Goal: Information Seeking & Learning: Learn about a topic

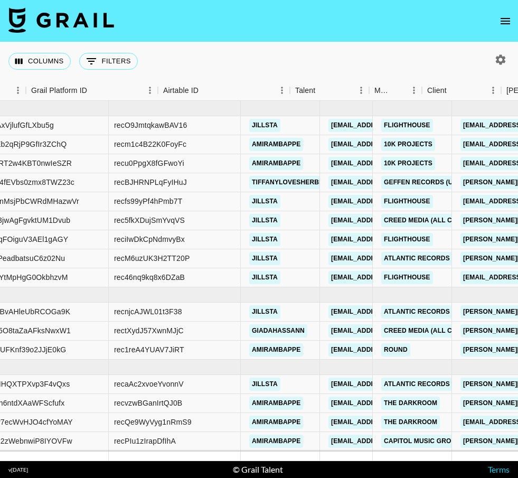
scroll to position [-1, 310]
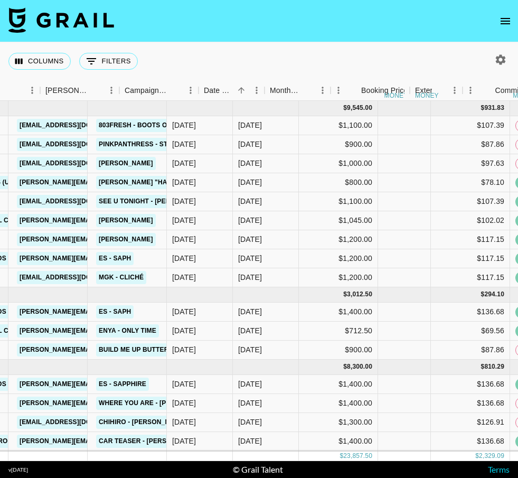
click at [498, 62] on icon "button" at bounding box center [501, 59] width 10 height 10
select select "[DATE]"
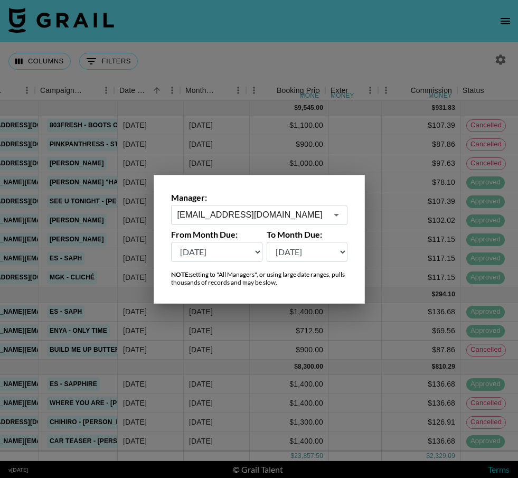
click at [498, 62] on div at bounding box center [259, 239] width 518 height 478
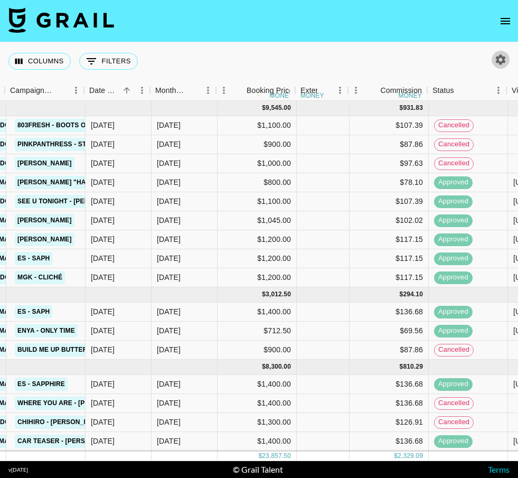
click at [499, 64] on icon "button" at bounding box center [500, 59] width 13 height 13
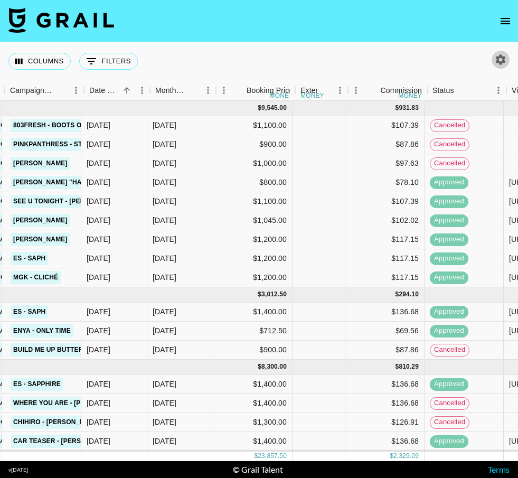
select select "[DATE]"
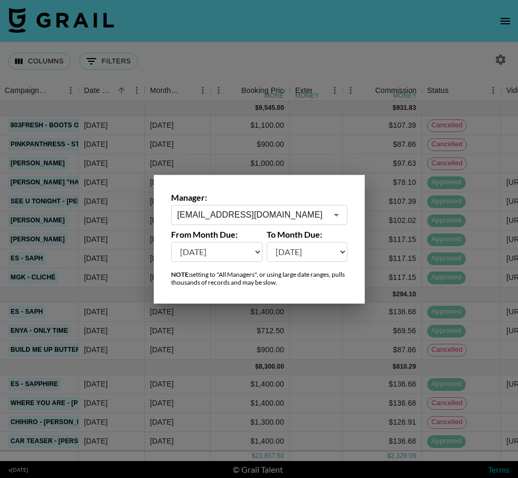
scroll to position [0, 642]
click at [317, 208] on input "[EMAIL_ADDRESS][DOMAIN_NAME]" at bounding box center [251, 214] width 149 height 12
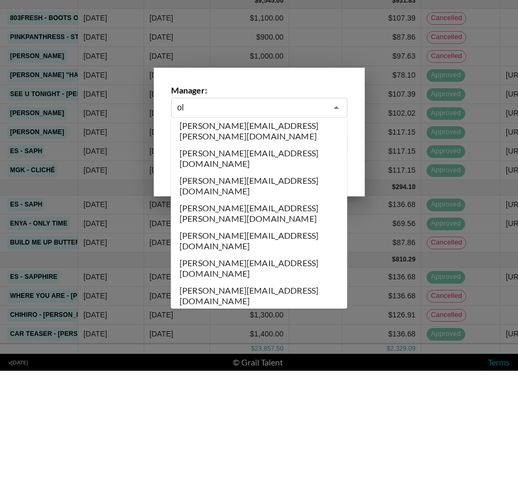
scroll to position [0, 0]
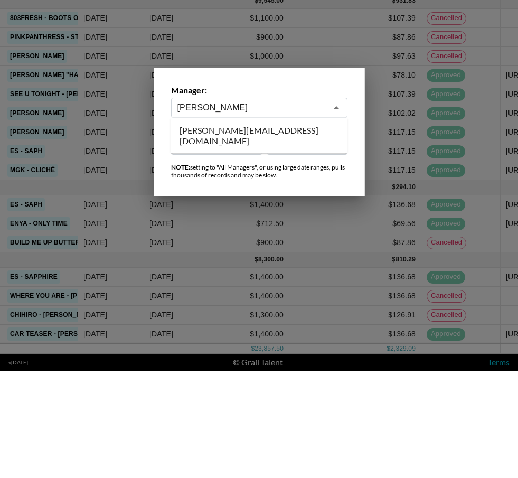
click at [290, 229] on li "[PERSON_NAME][EMAIL_ADDRESS][DOMAIN_NAME]" at bounding box center [259, 242] width 176 height 27
type input "[PERSON_NAME][EMAIL_ADDRESS][DOMAIN_NAME]"
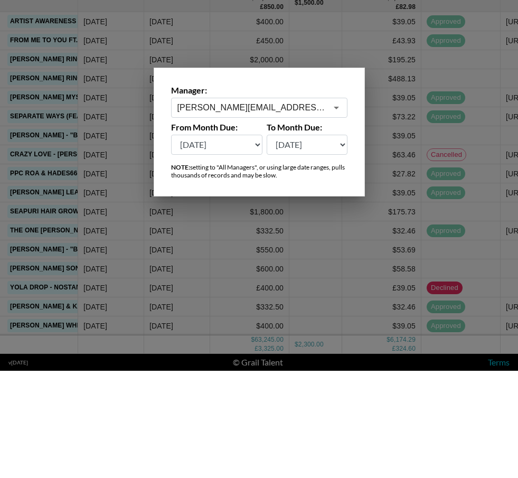
click at [246, 242] on select "[DATE] [DATE] '[DATE] May '[DATE] Mar '[DATE] Jan '[DATE] Nov '[DATE] Sep '[DAT…" at bounding box center [217, 252] width 92 height 20
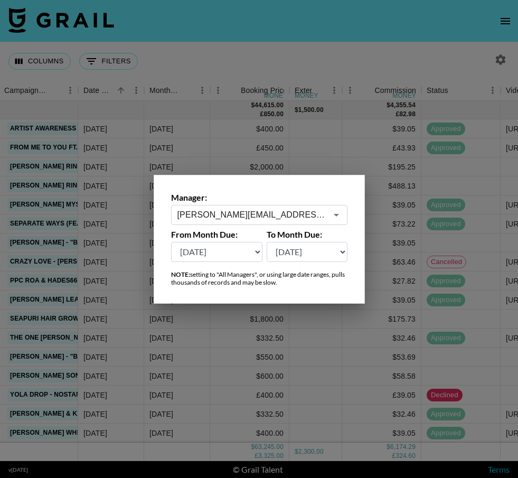
select select "[DATE]"
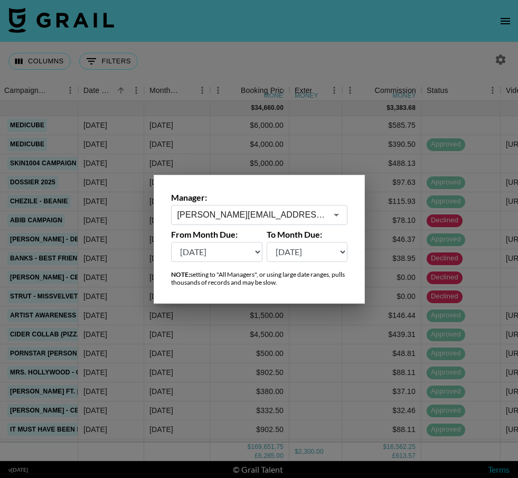
click at [383, 349] on div at bounding box center [259, 239] width 518 height 478
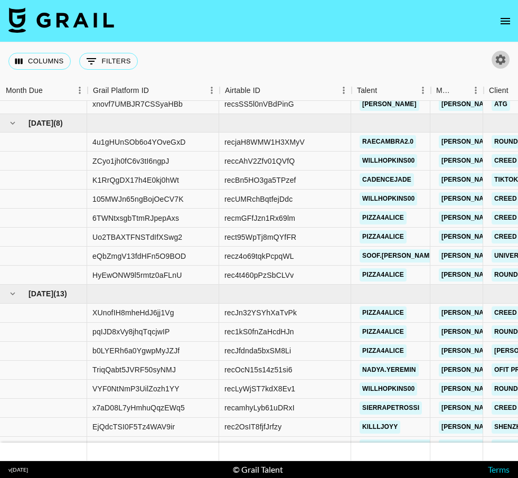
scroll to position [2697, -1]
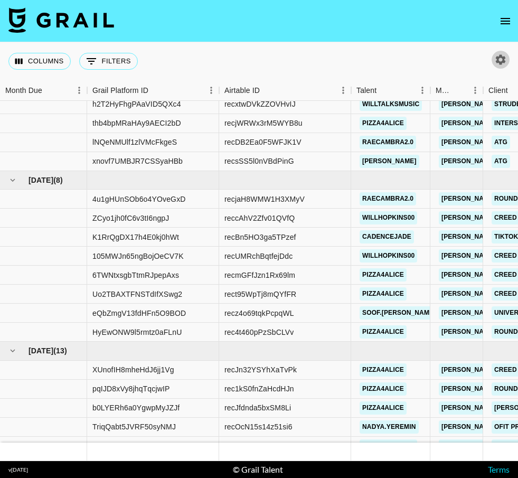
click at [107, 42] on div "Columns 0 Filters + Booking" at bounding box center [75, 61] width 134 height 38
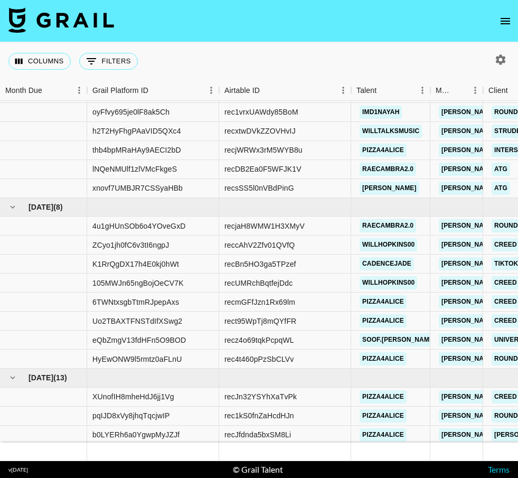
click at [107, 42] on div "Columns 0 Filters + Booking" at bounding box center [75, 61] width 134 height 38
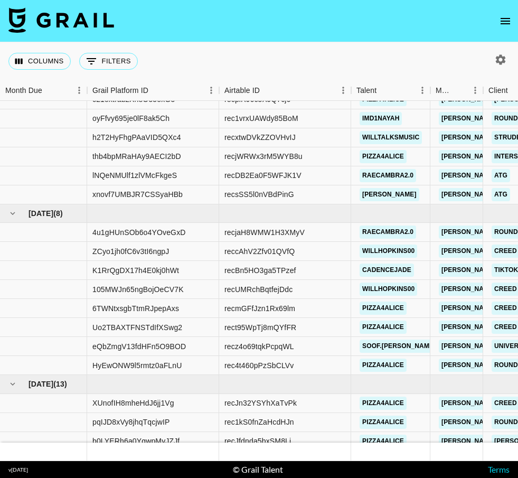
scroll to position [2626, 0]
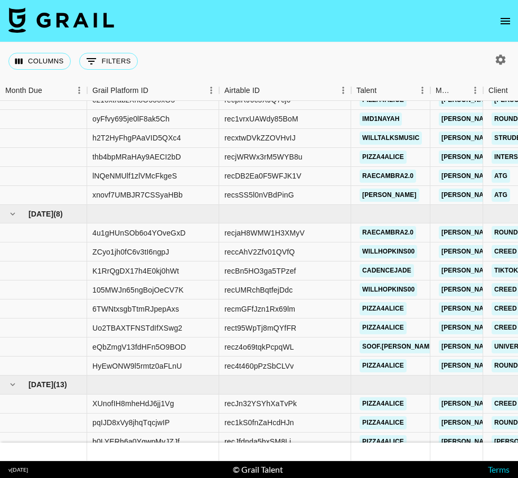
click at [128, 53] on button "0 Filters" at bounding box center [108, 61] width 59 height 17
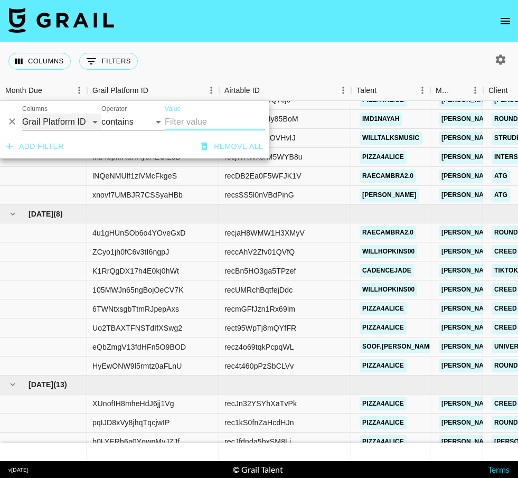
click at [72, 113] on select "Grail Platform ID Airtable ID Talent Manager Client [PERSON_NAME] Campaign (Typ…" at bounding box center [61, 121] width 79 height 17
select select "talentName"
click at [213, 113] on input "Value" at bounding box center [215, 121] width 100 height 17
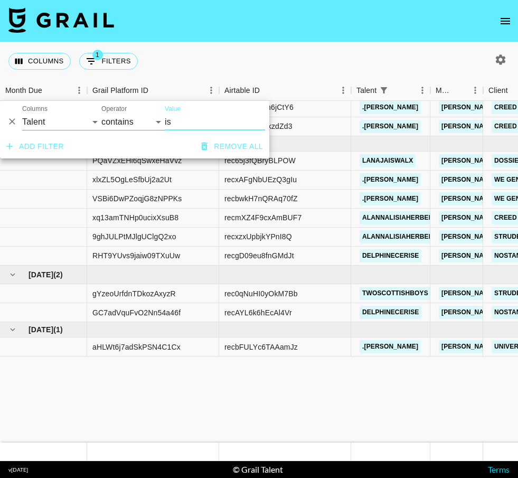
type input "i"
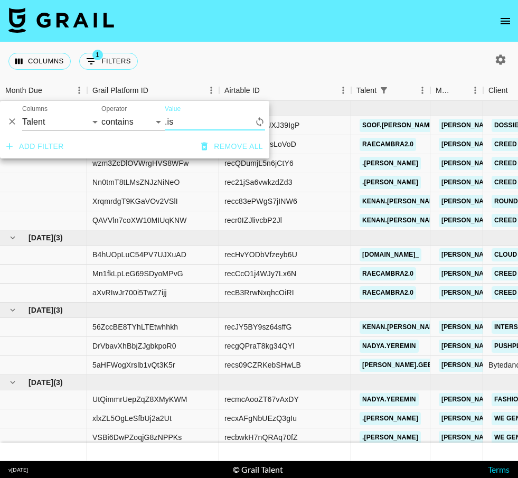
type input ".isa"
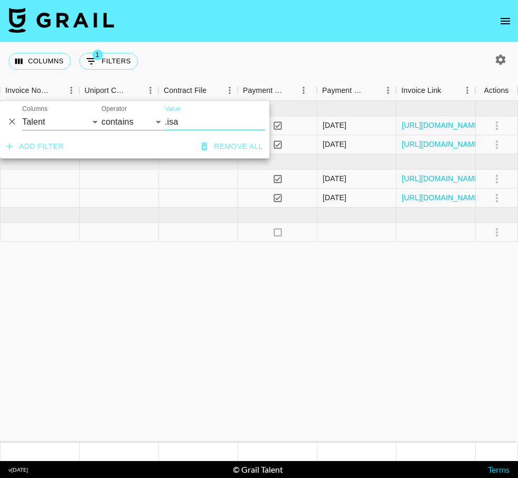
scroll to position [0, 1379]
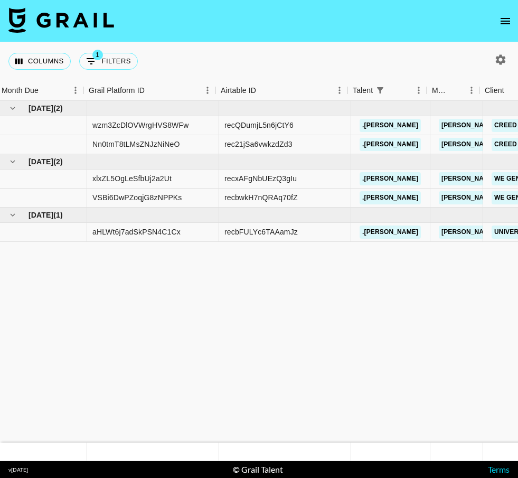
scroll to position [0, 0]
click at [118, 64] on button "1 Filters" at bounding box center [108, 61] width 59 height 17
select select "talentName"
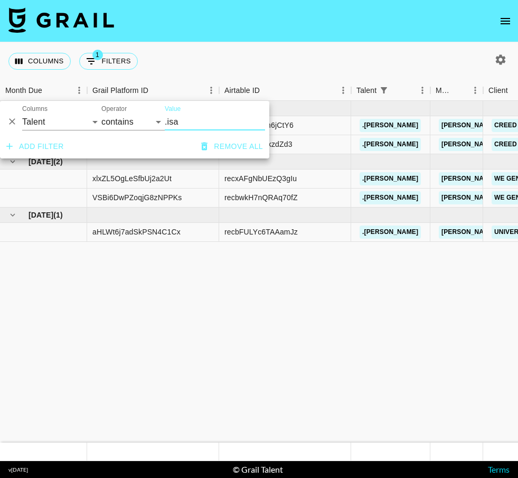
click at [502, 58] on icon "button" at bounding box center [501, 59] width 10 height 10
select select "[DATE]"
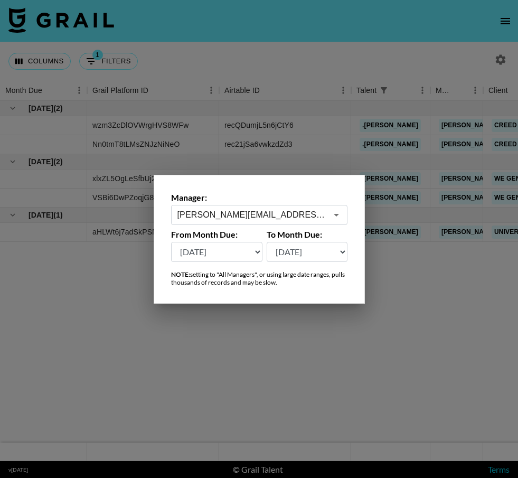
click at [302, 221] on input "[PERSON_NAME][EMAIL_ADDRESS][DOMAIN_NAME]" at bounding box center [251, 214] width 149 height 12
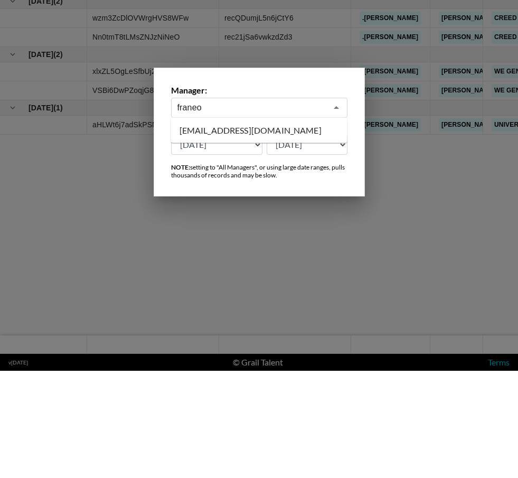
click at [291, 229] on li "[EMAIL_ADDRESS][DOMAIN_NAME]" at bounding box center [259, 237] width 176 height 17
type input "[EMAIL_ADDRESS][DOMAIN_NAME]"
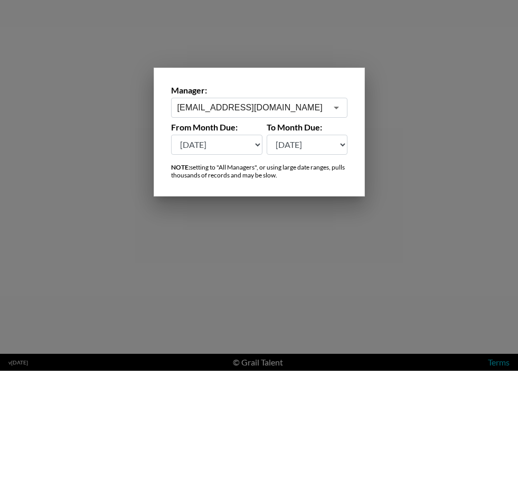
scroll to position [40, 0]
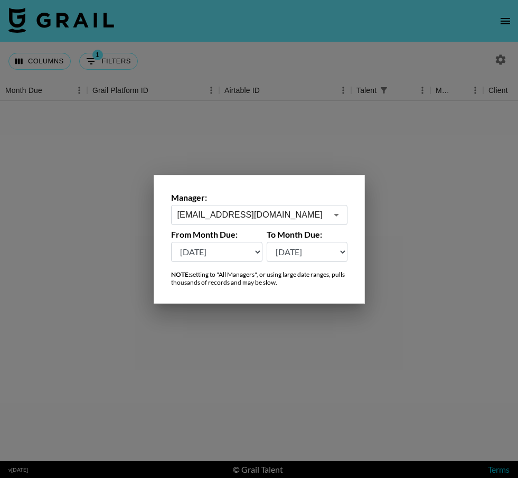
click at [373, 130] on div at bounding box center [259, 239] width 518 height 478
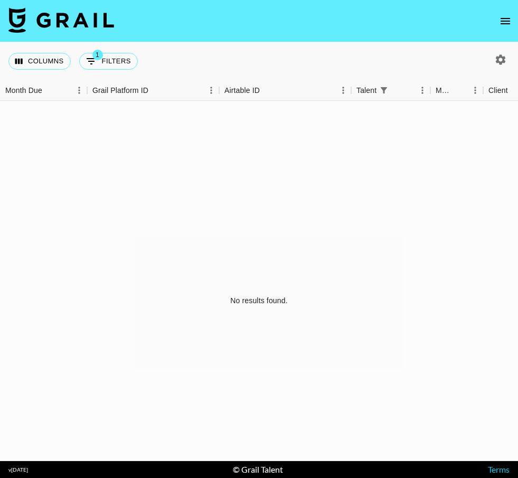
click at [127, 53] on button "1 Filters" at bounding box center [108, 61] width 59 height 17
select select "talentName"
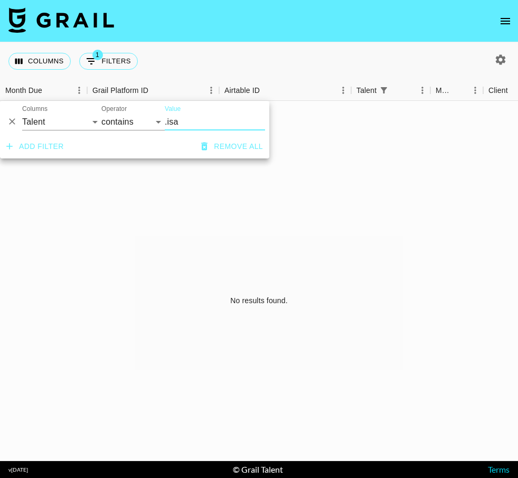
click at [226, 137] on button "Remove all" at bounding box center [232, 147] width 70 height 20
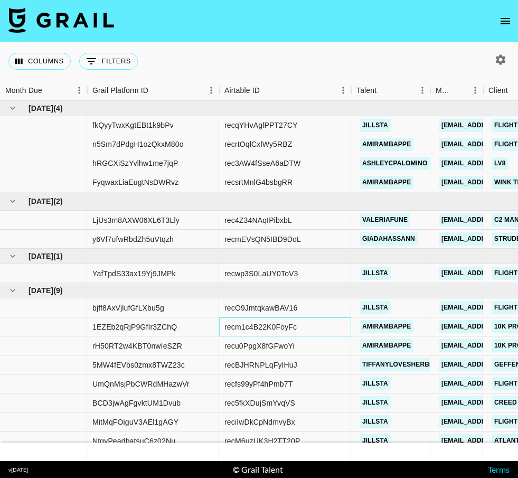
click at [349, 317] on div "recm1c4B22K0FoyFc" at bounding box center [285, 326] width 132 height 19
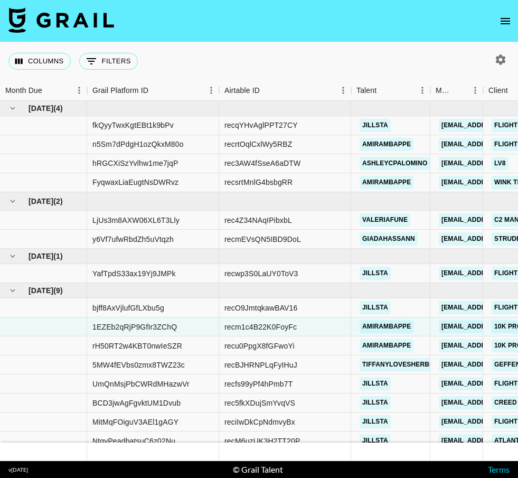
click at [115, 53] on button "0 Filters" at bounding box center [108, 61] width 59 height 17
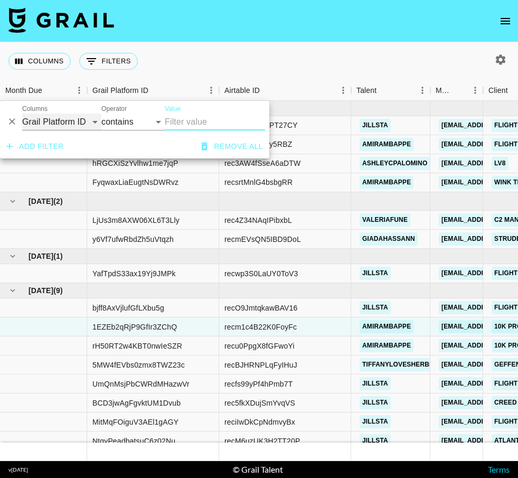
click at [75, 113] on select "Grail Platform ID Airtable ID Talent Manager Client [PERSON_NAME] Campaign (Typ…" at bounding box center [61, 121] width 79 height 17
select select "talentName"
click at [211, 113] on input "Value" at bounding box center [215, 121] width 100 height 17
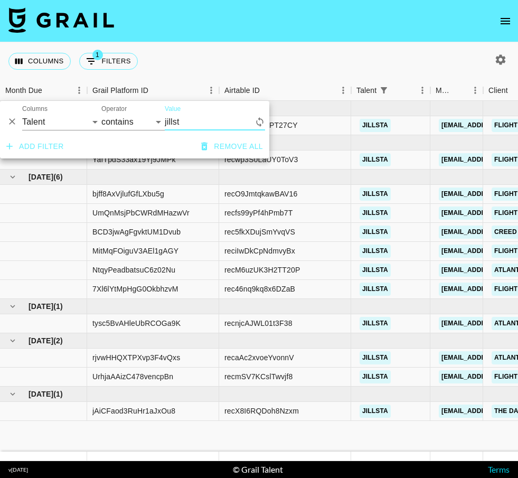
type input "jillsta"
click at [354, 42] on div "Columns 1 Filters + Booking" at bounding box center [259, 61] width 518 height 38
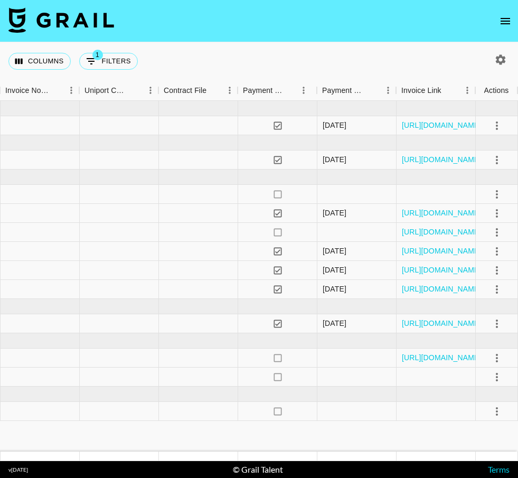
scroll to position [0, 1379]
click at [114, 53] on button "1 Filters" at bounding box center [108, 61] width 59 height 17
select select "talentName"
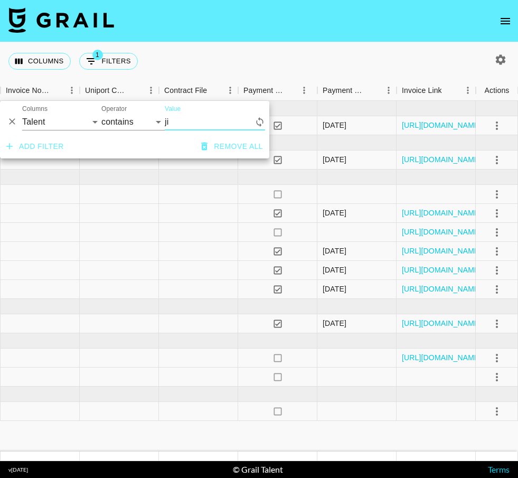
type input "j"
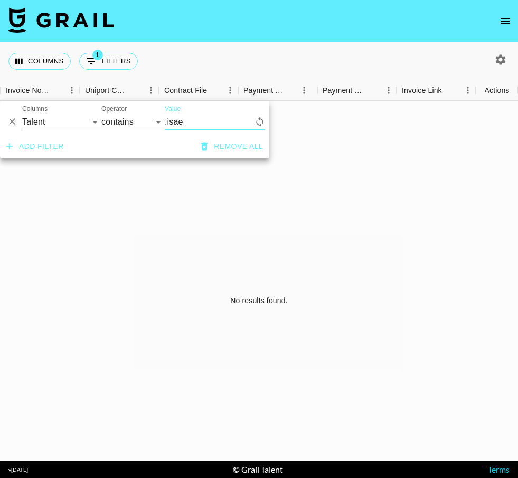
type input ".isaes"
click at [299, 42] on div "Columns 1 Filters + Booking" at bounding box center [259, 61] width 518 height 38
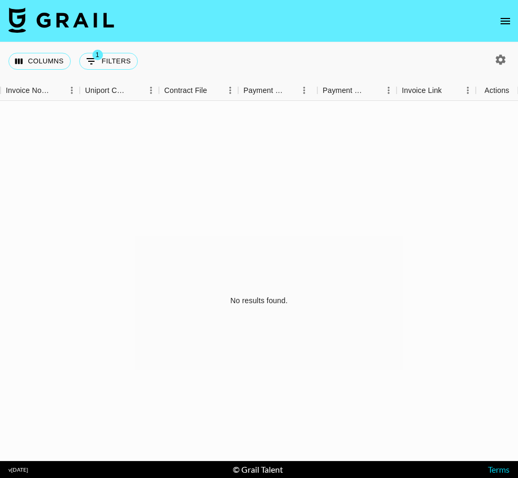
click at [506, 53] on icon "button" at bounding box center [500, 59] width 13 height 13
select select "[DATE]"
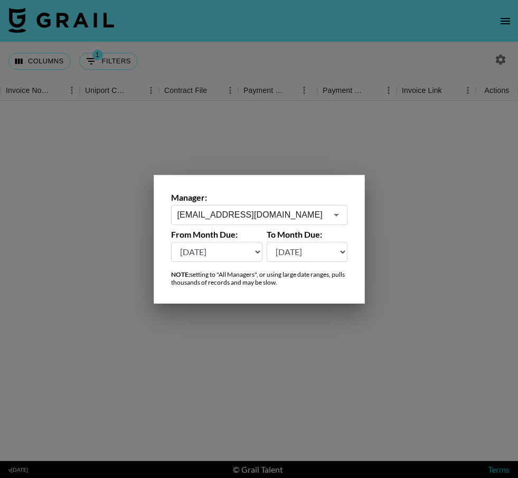
click at [265, 220] on input "[EMAIL_ADDRESS][DOMAIN_NAME]" at bounding box center [251, 214] width 149 height 12
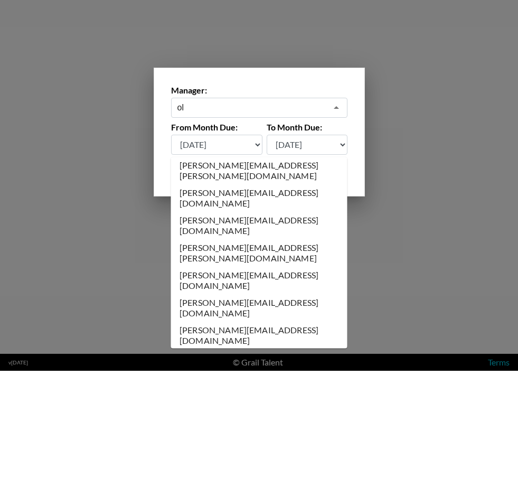
scroll to position [0, 0]
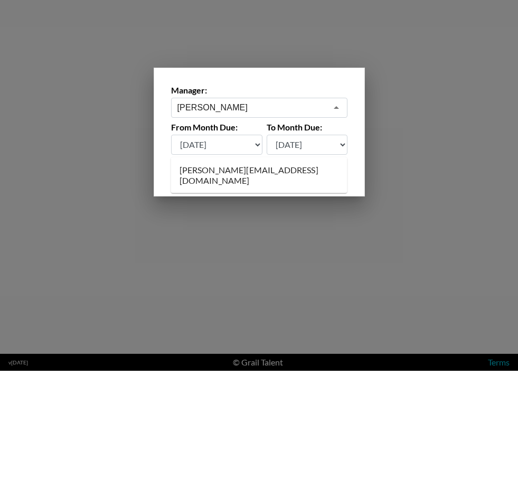
click at [279, 269] on li "[PERSON_NAME][EMAIL_ADDRESS][DOMAIN_NAME]" at bounding box center [259, 282] width 176 height 27
type input "[PERSON_NAME][EMAIL_ADDRESS][DOMAIN_NAME]"
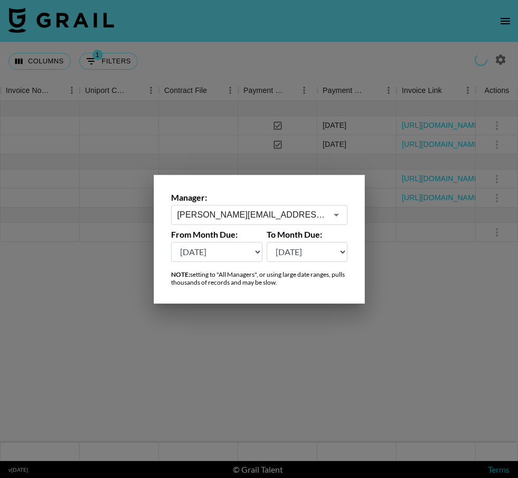
click at [436, 350] on div at bounding box center [259, 239] width 518 height 478
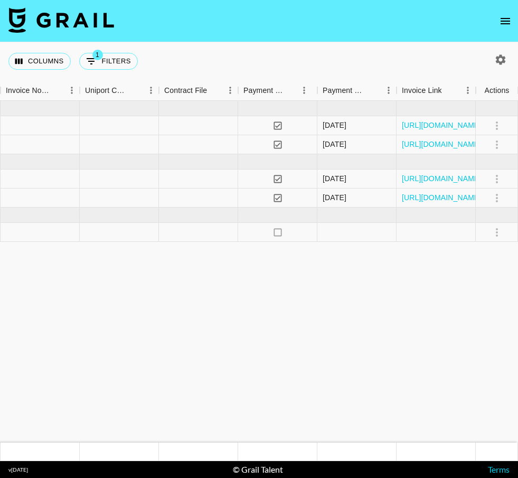
click at [114, 53] on button "1 Filters" at bounding box center [108, 61] width 59 height 17
select select "talentName"
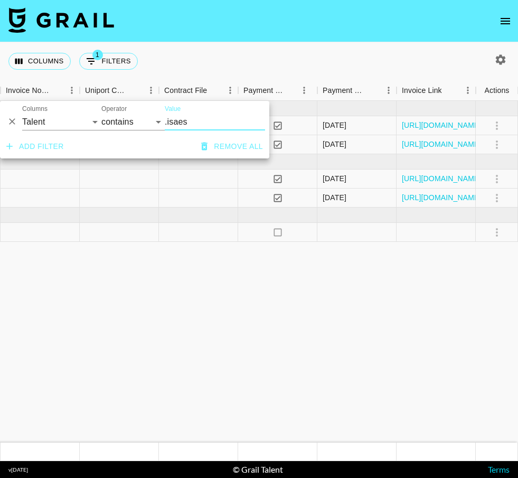
click at [216, 137] on button "Remove all" at bounding box center [232, 147] width 70 height 20
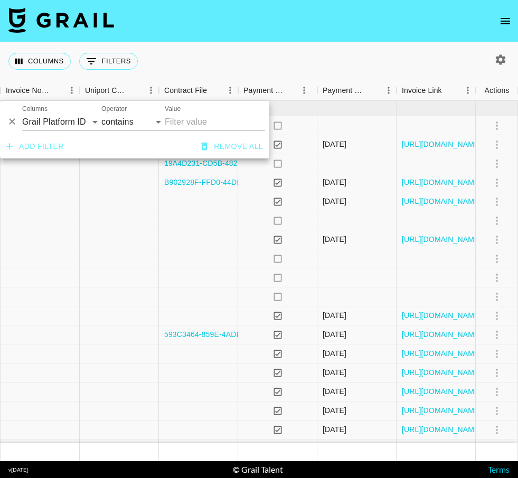
click at [498, 54] on icon "button" at bounding box center [501, 59] width 10 height 10
select select "[DATE]"
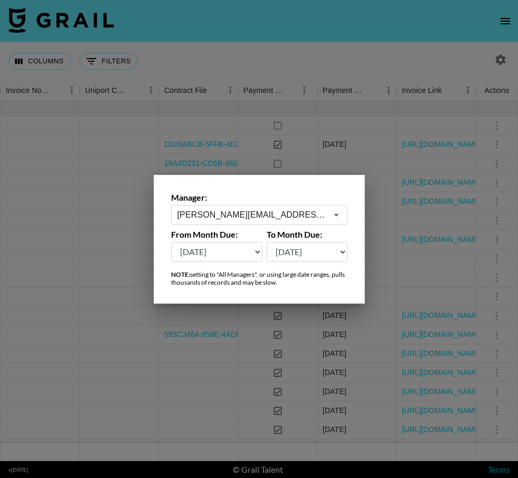
click at [308, 218] on input "[PERSON_NAME][EMAIL_ADDRESS][DOMAIN_NAME]" at bounding box center [251, 214] width 149 height 12
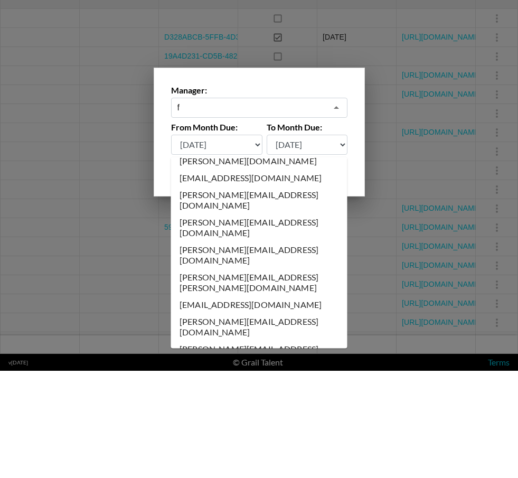
scroll to position [0, 0]
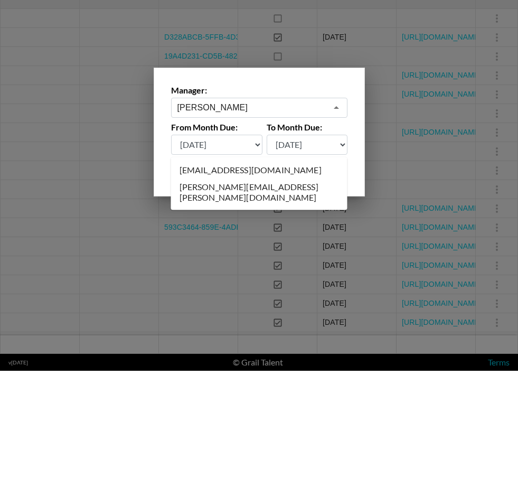
click at [283, 269] on li "[EMAIL_ADDRESS][DOMAIN_NAME]" at bounding box center [259, 277] width 176 height 17
type input "[EMAIL_ADDRESS][DOMAIN_NAME]"
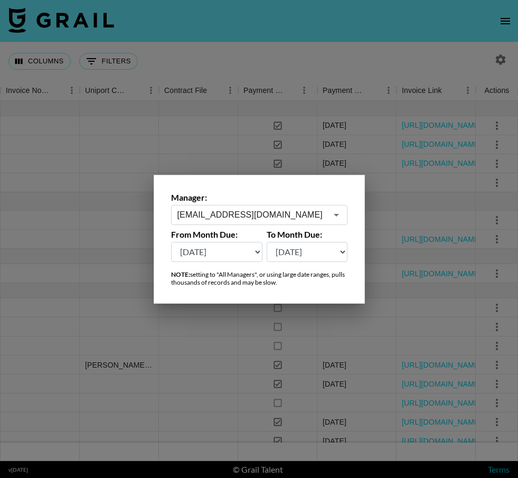
click at [189, 352] on div at bounding box center [259, 239] width 518 height 478
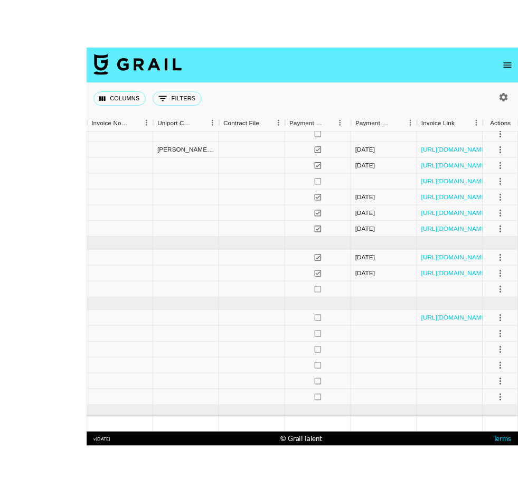
scroll to position [40, 0]
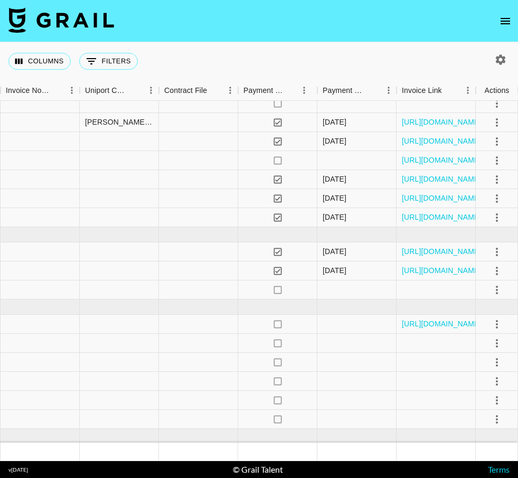
click at [499, 53] on icon "button" at bounding box center [500, 59] width 13 height 13
select select "[DATE]"
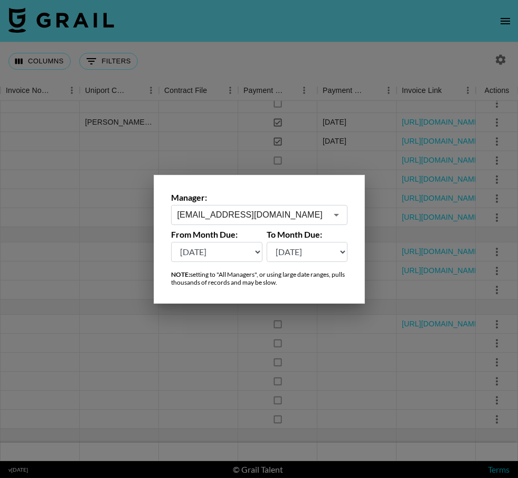
click at [411, 87] on div at bounding box center [259, 239] width 518 height 478
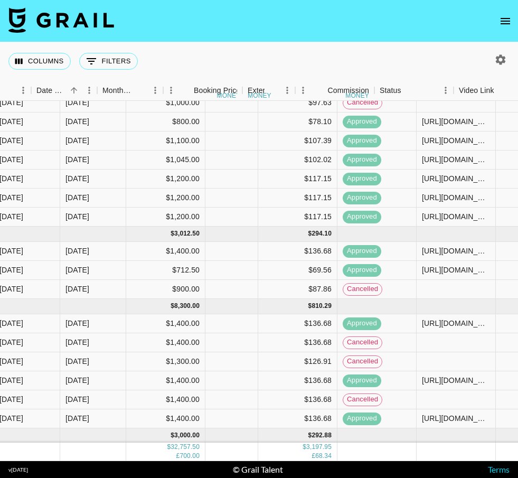
click at [494, 53] on icon "button" at bounding box center [500, 59] width 13 height 13
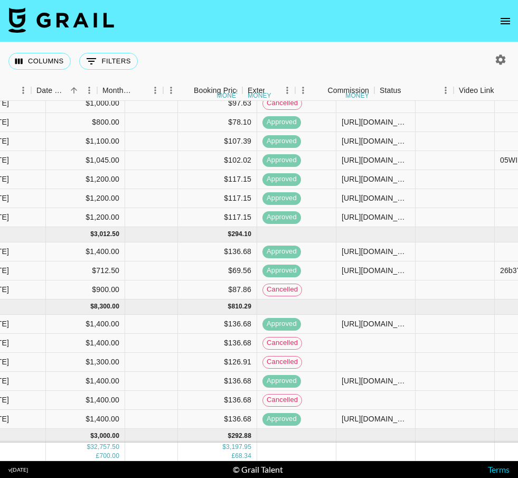
select select "[DATE]"
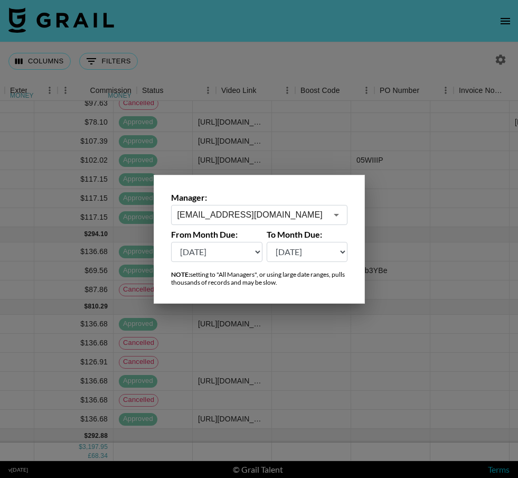
click at [299, 215] on input "[EMAIL_ADDRESS][DOMAIN_NAME]" at bounding box center [251, 214] width 149 height 12
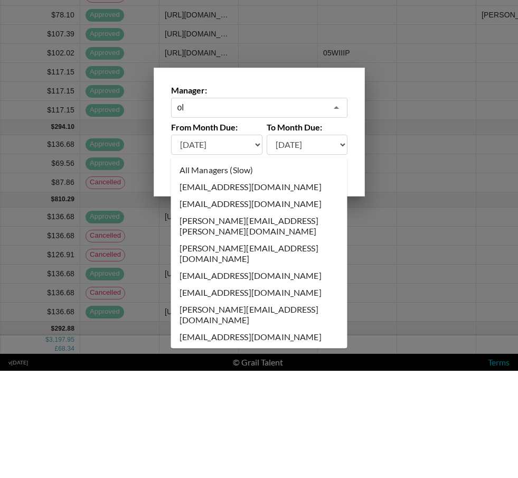
scroll to position [242, 984]
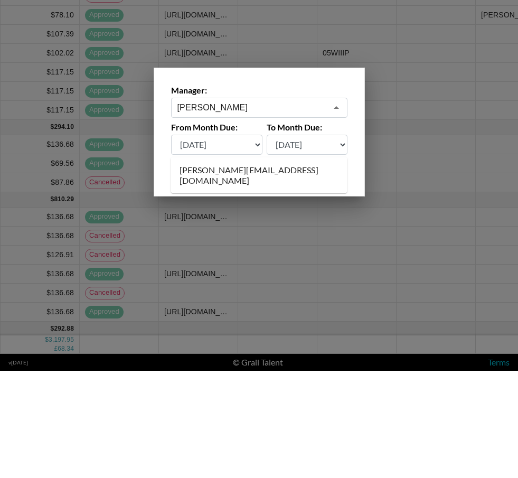
click at [317, 269] on li "[PERSON_NAME][EMAIL_ADDRESS][DOMAIN_NAME]" at bounding box center [259, 282] width 176 height 27
type input "[PERSON_NAME][EMAIL_ADDRESS][DOMAIN_NAME]"
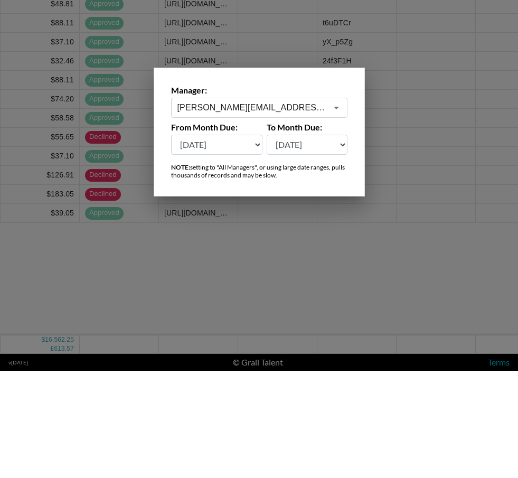
scroll to position [0, 984]
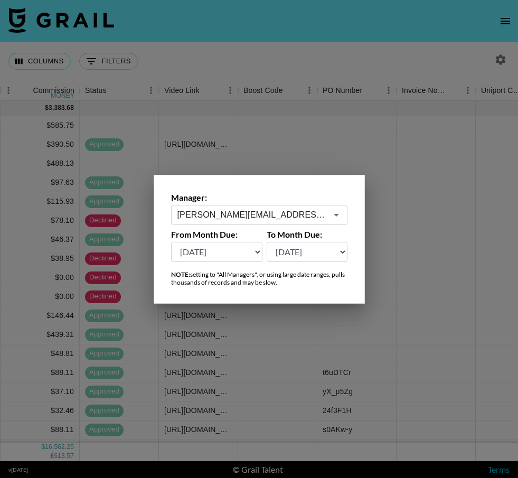
click at [403, 123] on div at bounding box center [259, 239] width 518 height 478
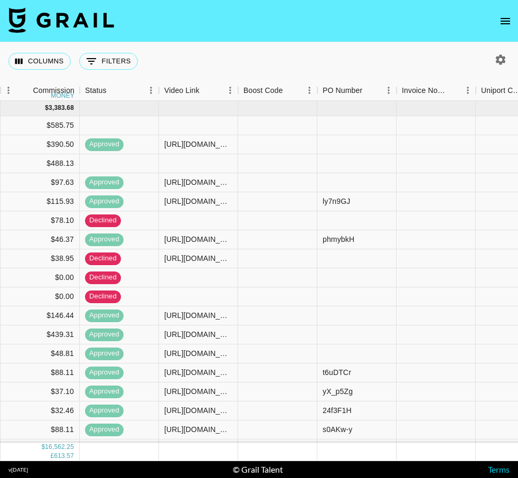
click at [103, 53] on button "0 Filters" at bounding box center [108, 61] width 59 height 17
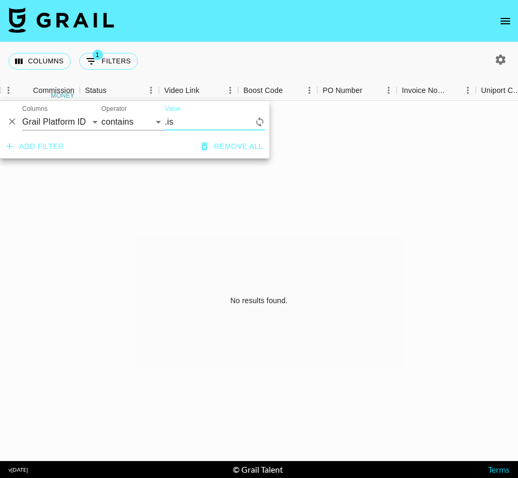
type input ".isa"
click at [55, 53] on button "Columns" at bounding box center [39, 61] width 62 height 17
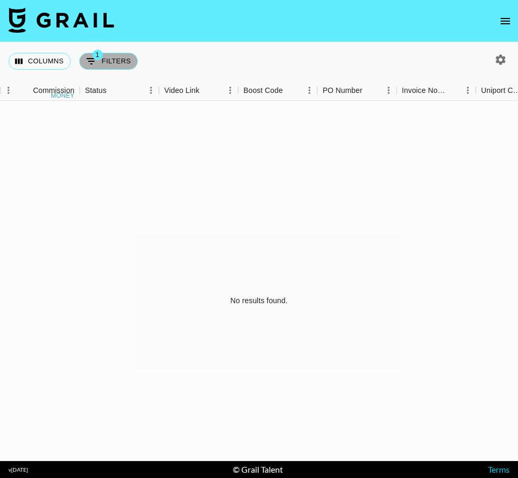
click at [122, 53] on button "1 Filters" at bounding box center [108, 61] width 59 height 17
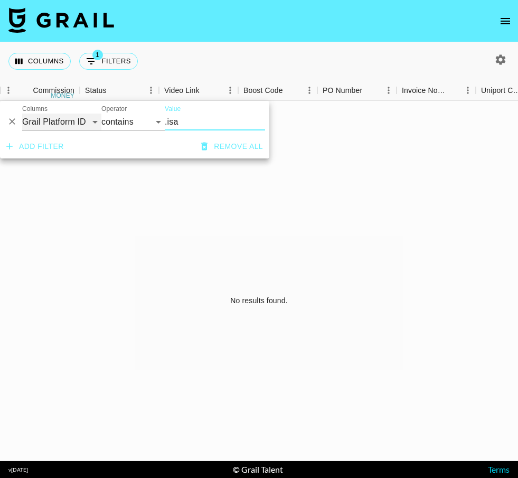
click at [60, 113] on select "Grail Platform ID Airtable ID Talent Manager Client [PERSON_NAME] Campaign (Typ…" at bounding box center [61, 121] width 79 height 17
select select "talentName"
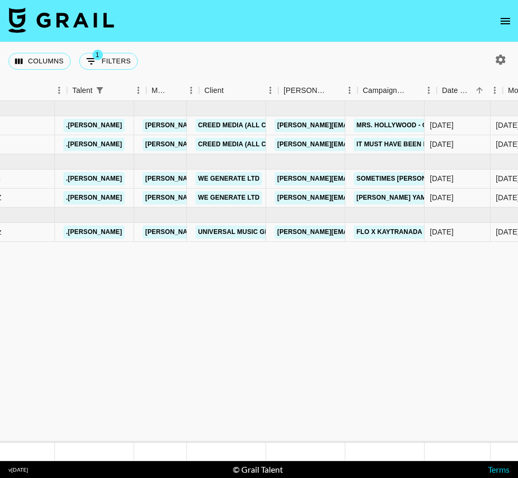
scroll to position [0, 299]
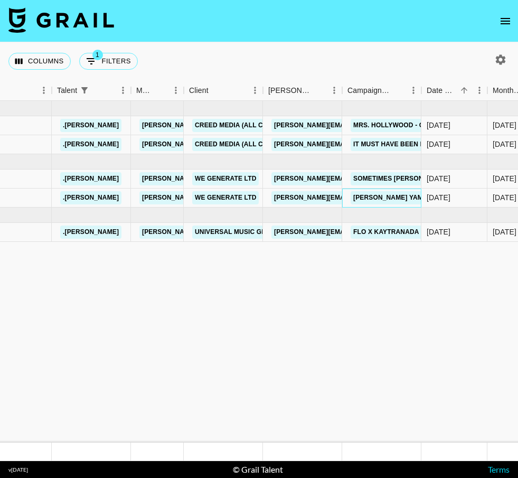
click at [401, 191] on link "[PERSON_NAME] Yami [PERSON_NAME]" at bounding box center [416, 197] width 133 height 13
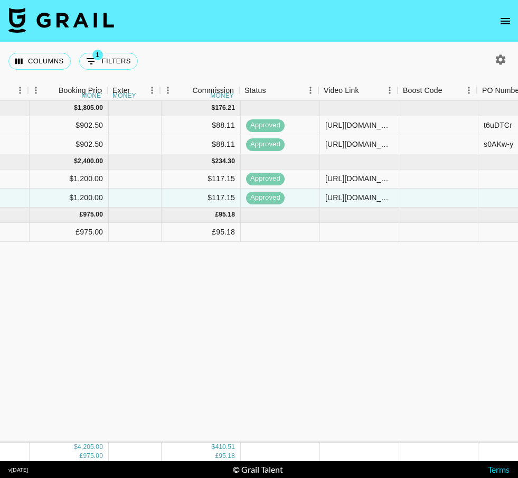
scroll to position [0, 831]
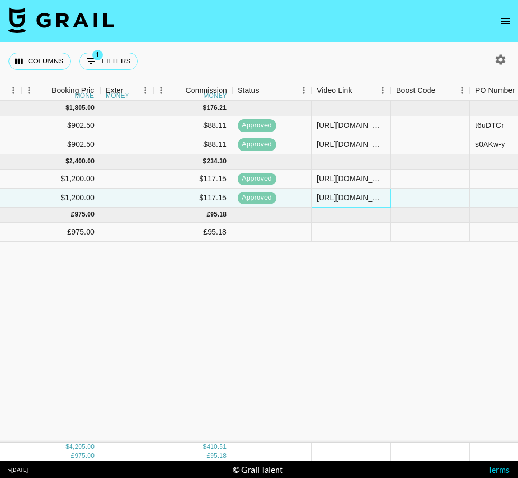
click at [351, 192] on div "[URL][DOMAIN_NAME]" at bounding box center [351, 197] width 68 height 11
click at [357, 192] on div "[URL][DOMAIN_NAME]" at bounding box center [351, 197] width 68 height 11
click at [330, 192] on div "[URL][DOMAIN_NAME]" at bounding box center [351, 197] width 68 height 11
click at [339, 192] on div "[URL][DOMAIN_NAME]" at bounding box center [351, 197] width 68 height 11
click at [358, 192] on div "[URL][DOMAIN_NAME]" at bounding box center [351, 197] width 68 height 11
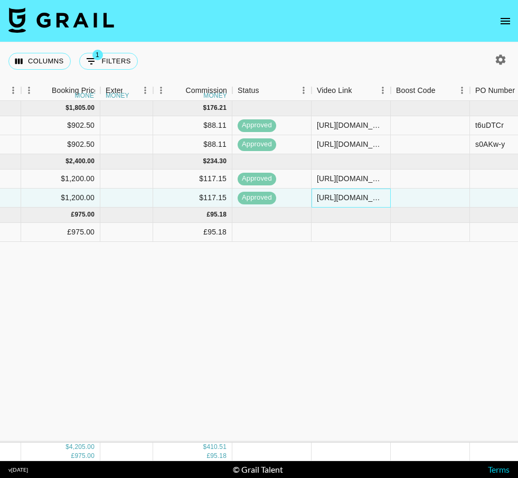
click at [355, 192] on div "[URL][DOMAIN_NAME]" at bounding box center [351, 197] width 68 height 11
click at [366, 192] on div "[URL][DOMAIN_NAME]" at bounding box center [351, 197] width 68 height 11
click at [362, 192] on div "[URL][DOMAIN_NAME]" at bounding box center [351, 197] width 68 height 11
click at [349, 192] on div "[URL][DOMAIN_NAME]" at bounding box center [351, 197] width 68 height 11
click at [346, 192] on div "[URL][DOMAIN_NAME]" at bounding box center [351, 197] width 68 height 11
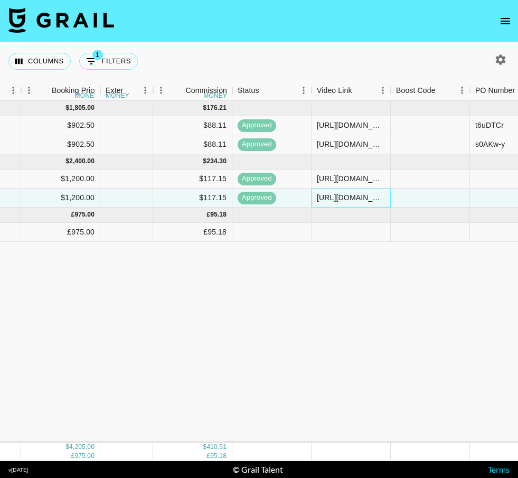
click at [351, 192] on div "[URL][DOMAIN_NAME]" at bounding box center [351, 197] width 68 height 11
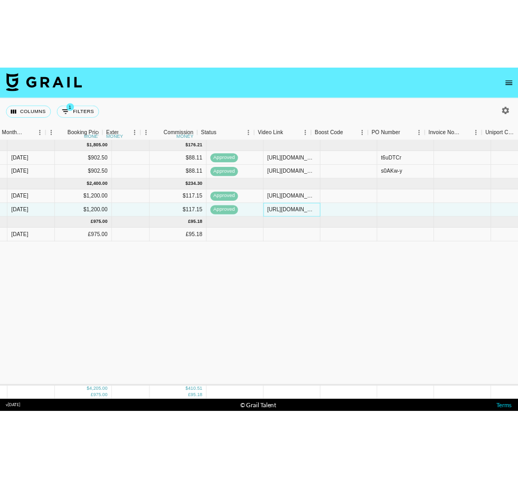
scroll to position [0, 776]
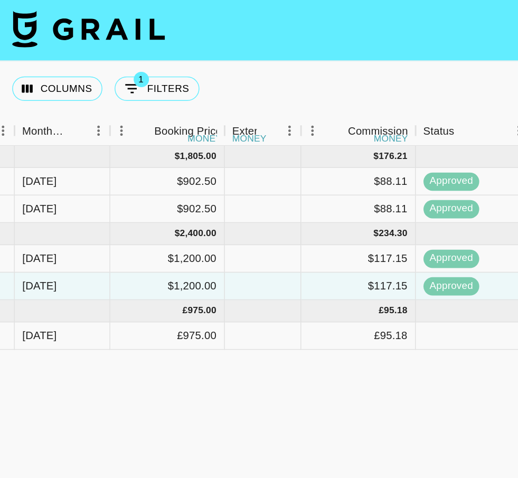
click at [50, 60] on button "Columns" at bounding box center [39, 61] width 62 height 17
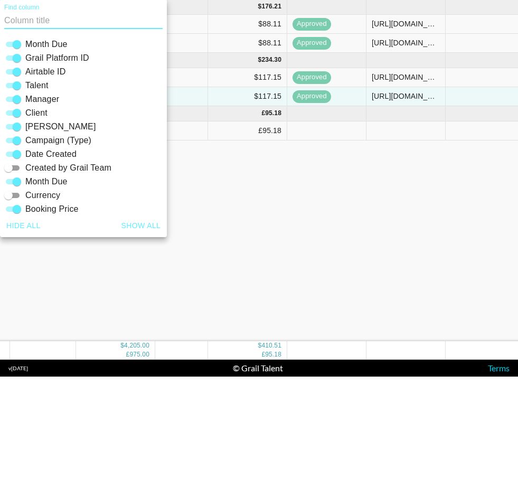
click at [16, 235] on input "Campaign (Type)" at bounding box center [17, 241] width 38 height 13
checkbox input "false"
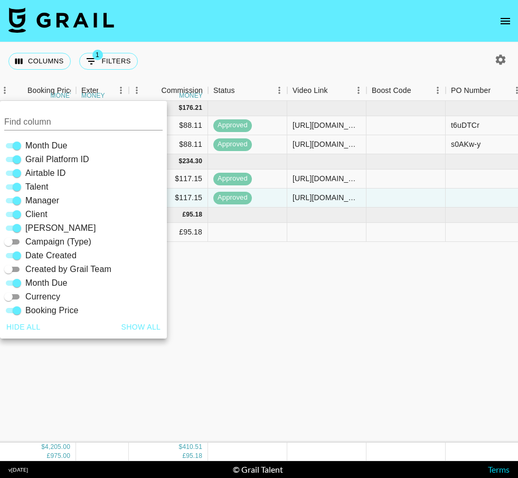
click at [15, 222] on input "[PERSON_NAME]" at bounding box center [17, 228] width 38 height 13
checkbox input "false"
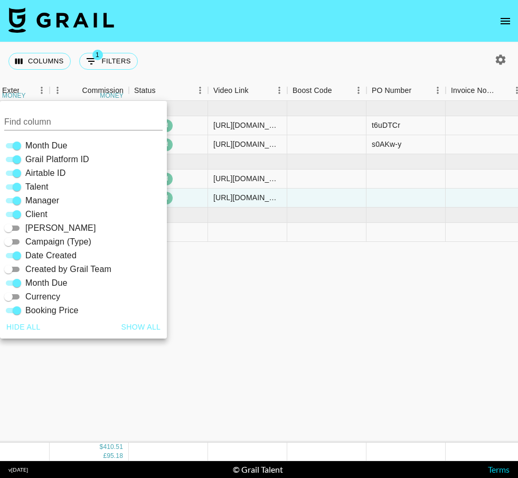
click at [13, 208] on input "Client" at bounding box center [17, 214] width 38 height 13
checkbox input "false"
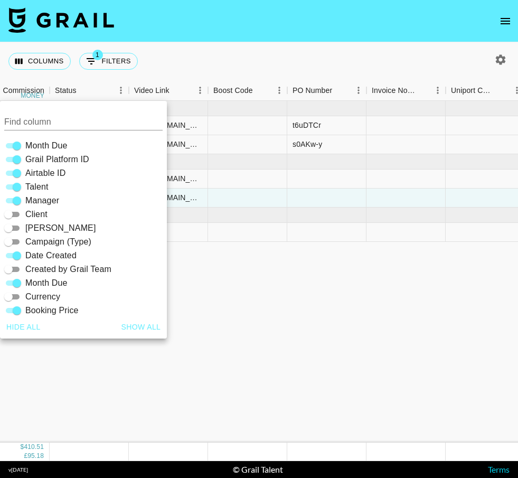
click at [15, 194] on input "Manager" at bounding box center [17, 200] width 38 height 13
checkbox input "false"
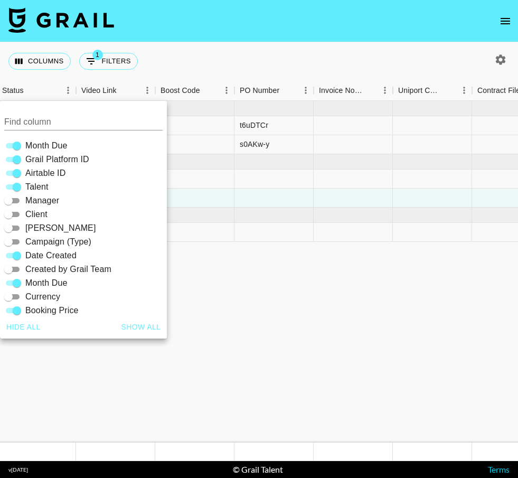
click at [19, 277] on input "Month Due" at bounding box center [17, 283] width 38 height 13
checkbox input "false"
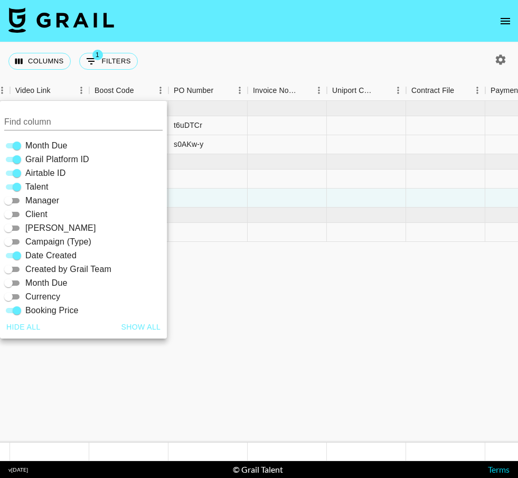
click at [20, 167] on input "Airtable ID" at bounding box center [17, 173] width 38 height 13
checkbox input "false"
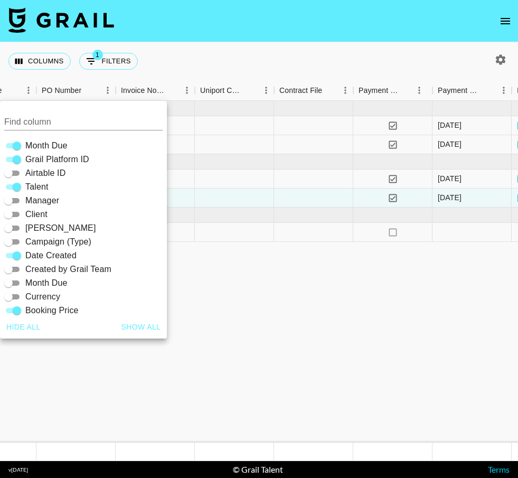
click at [18, 153] on input "Grail Platform ID" at bounding box center [17, 159] width 38 height 13
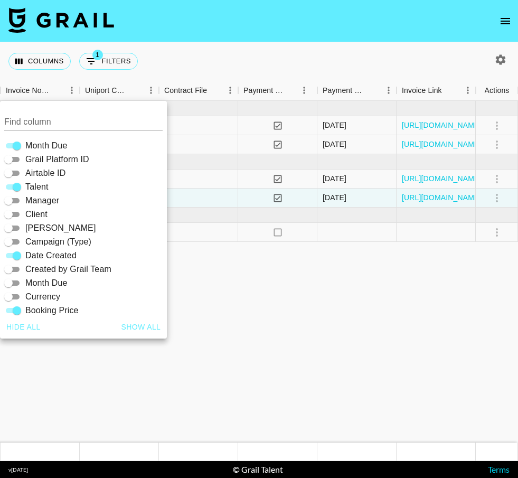
scroll to position [0, 759]
click at [17, 153] on input "Grail Platform ID" at bounding box center [8, 159] width 38 height 13
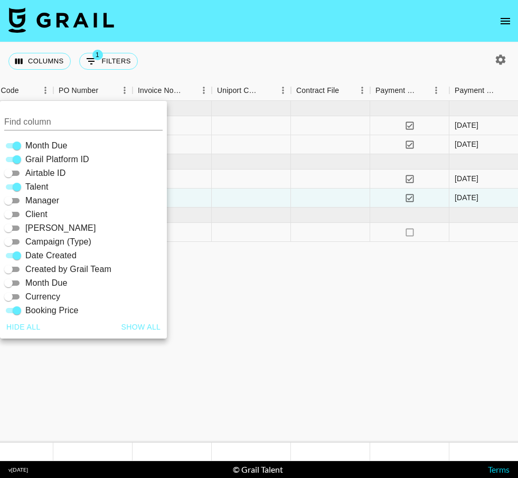
click at [17, 153] on input "Grail Platform ID" at bounding box center [17, 159] width 38 height 13
checkbox input "false"
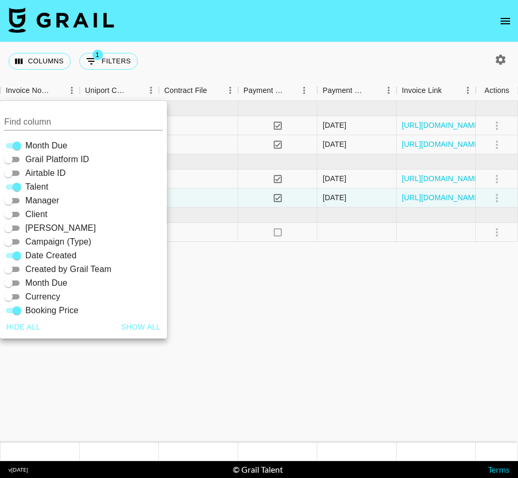
click at [16, 139] on input "Month Due" at bounding box center [17, 145] width 38 height 13
checkbox input "false"
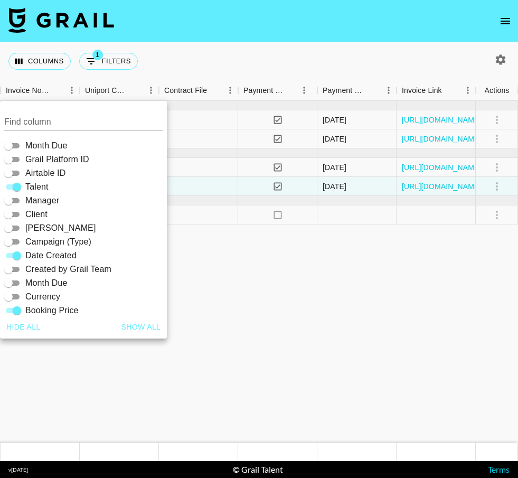
scroll to position [0, 672]
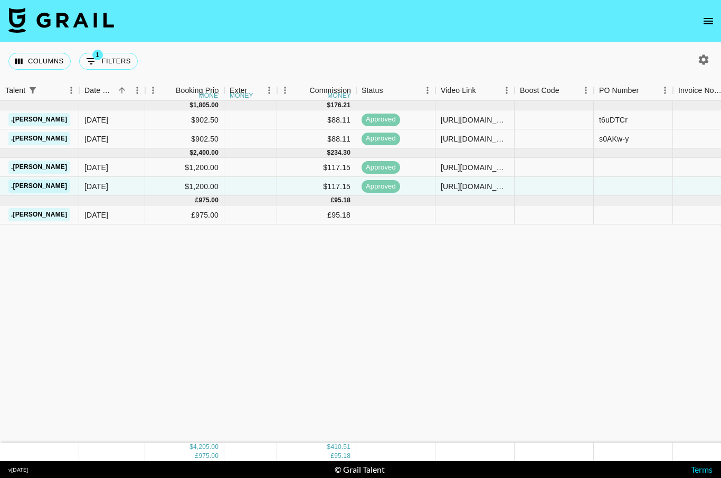
scroll to position [0, 0]
click at [22, 64] on icon "Select columns" at bounding box center [18, 60] width 9 height 9
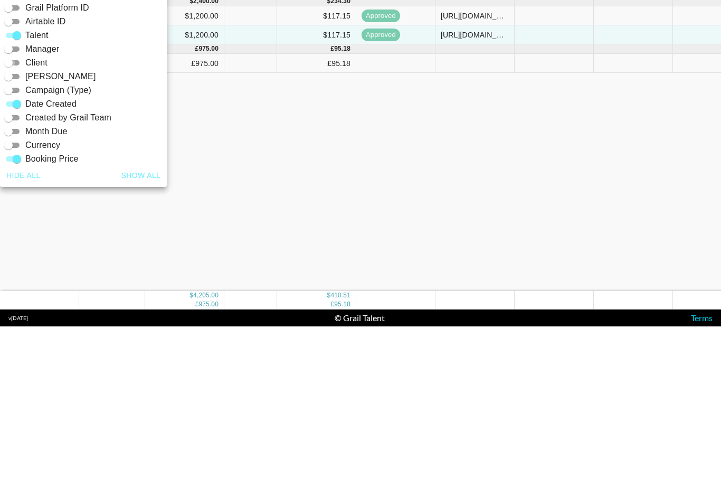
click at [12, 208] on input "Client" at bounding box center [8, 214] width 38 height 13
checkbox input "true"
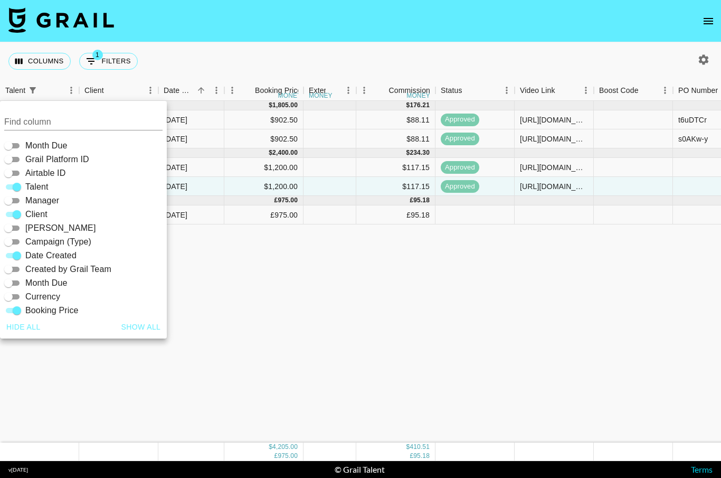
click at [206, 235] on div "$ 1,805.00 $ 176.21 .isaescu Creed Media (All Campaigns) [DATE] $902.50 $88.11 …" at bounding box center [634, 271] width 1269 height 341
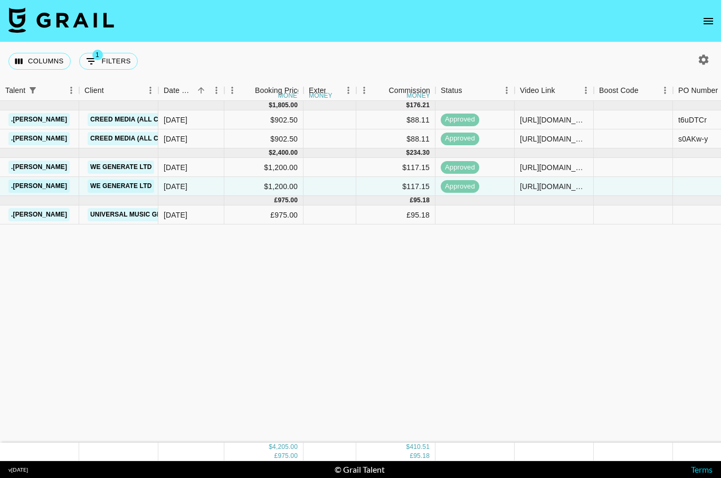
click at [32, 53] on button "Columns" at bounding box center [39, 61] width 62 height 17
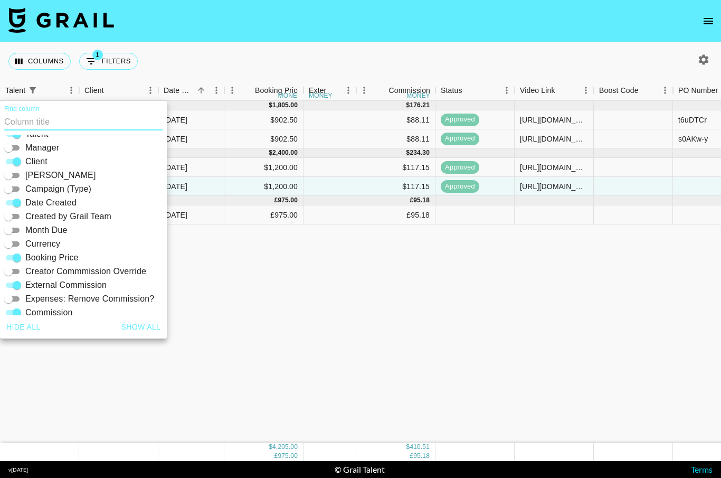
scroll to position [56, 0]
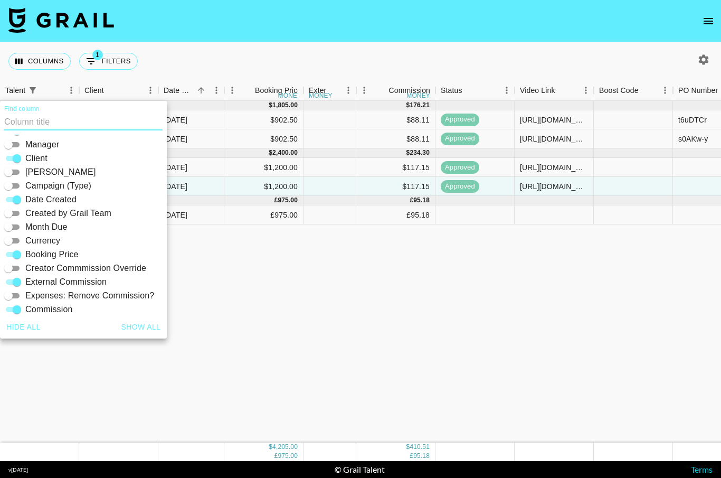
click at [13, 166] on input "[PERSON_NAME]" at bounding box center [8, 172] width 38 height 13
checkbox input "true"
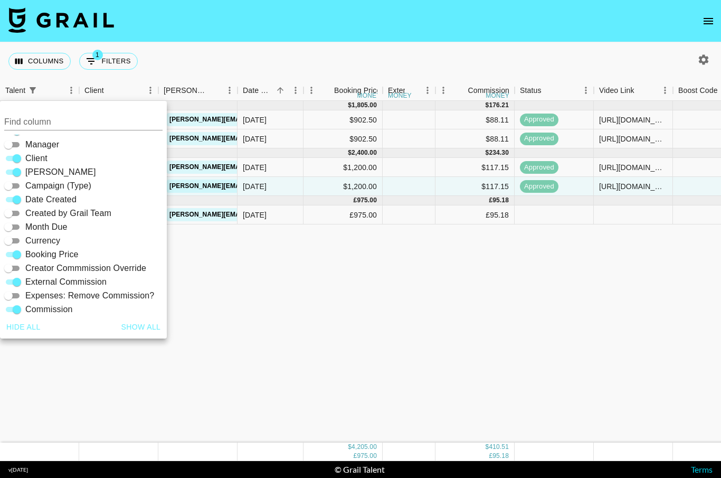
click at [14, 152] on input "Client" at bounding box center [17, 158] width 38 height 13
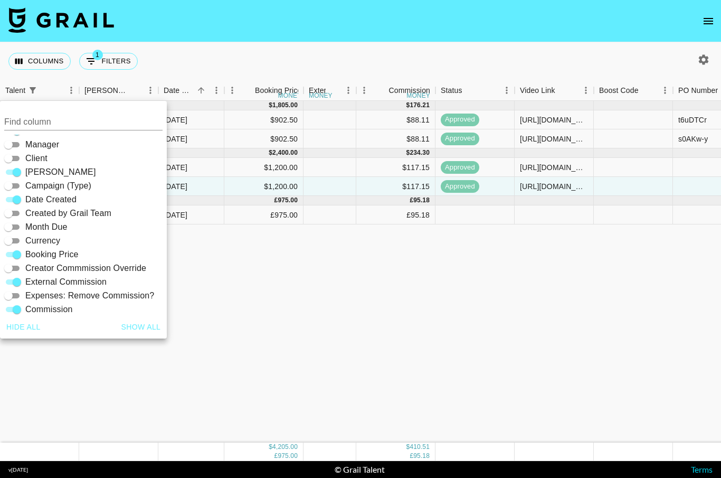
click at [7, 152] on input "Client" at bounding box center [8, 158] width 38 height 13
checkbox input "true"
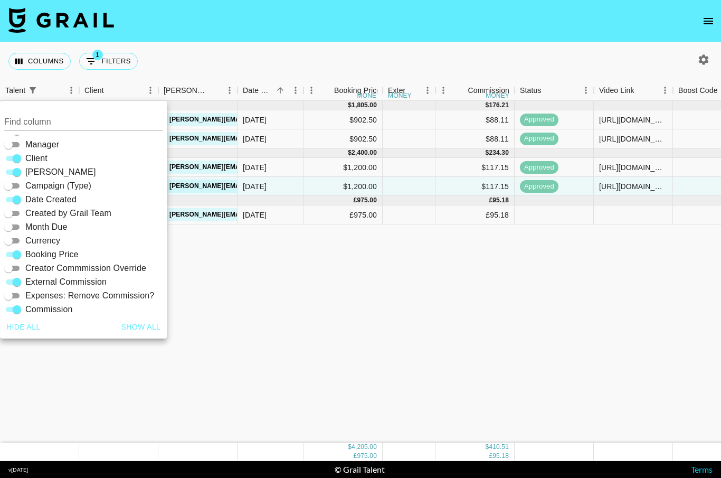
click at [9, 179] on input "Campaign (Type)" at bounding box center [8, 185] width 38 height 13
checkbox input "true"
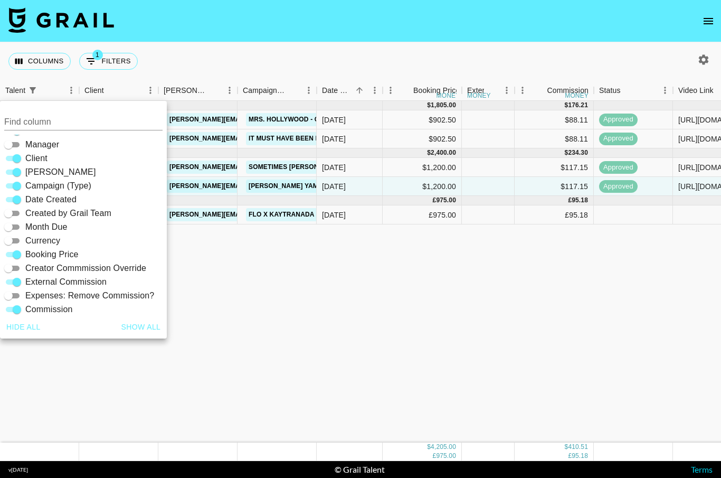
click at [16, 166] on input "[PERSON_NAME]" at bounding box center [17, 172] width 38 height 13
checkbox input "false"
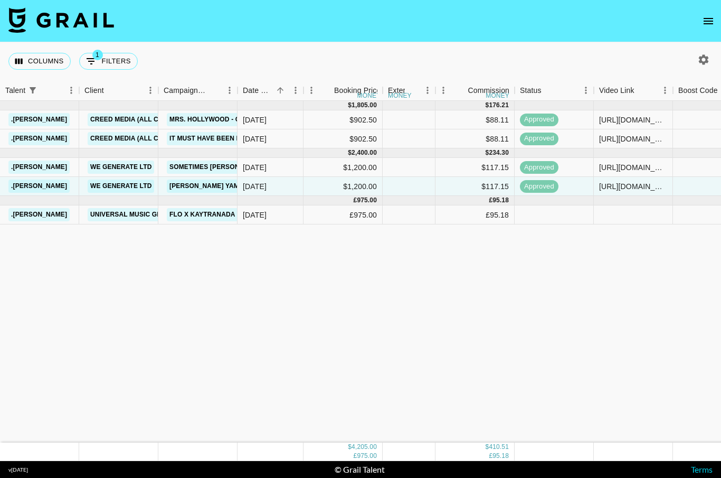
click at [196, 233] on div "$ 1,805.00 $ 176.21 .isaescu Creed Media (All Campaigns) Mrs. Hollywood - Go-Jo…" at bounding box center [674, 271] width 1348 height 341
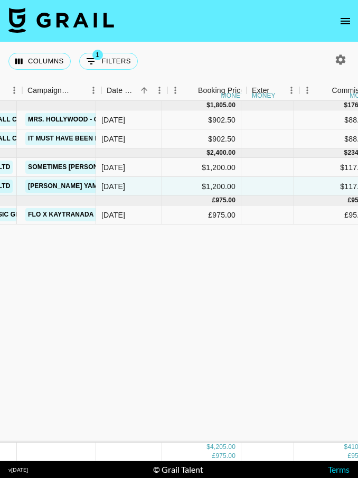
scroll to position [0, 143]
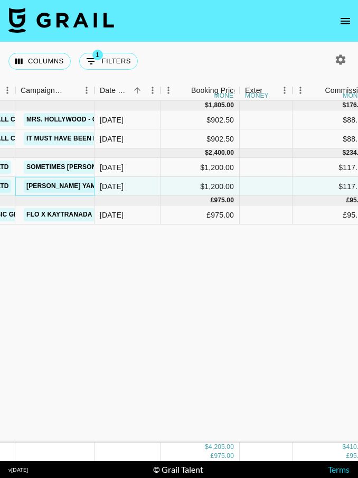
click at [74, 179] on link "[PERSON_NAME] Yami [PERSON_NAME]" at bounding box center [90, 185] width 133 height 13
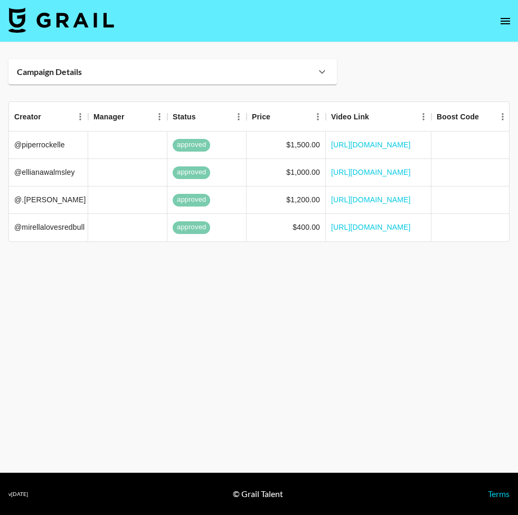
click at [319, 63] on div "Campaign Details" at bounding box center [172, 71] width 328 height 25
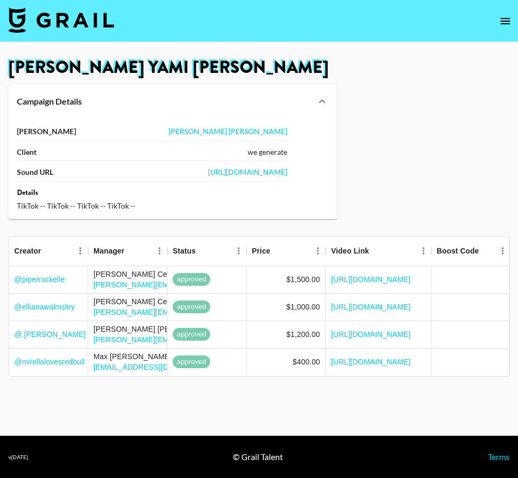
click at [249, 170] on link "[URL][DOMAIN_NAME]" at bounding box center [247, 171] width 79 height 9
click at [395, 329] on link "[URL][DOMAIN_NAME]" at bounding box center [371, 334] width 80 height 11
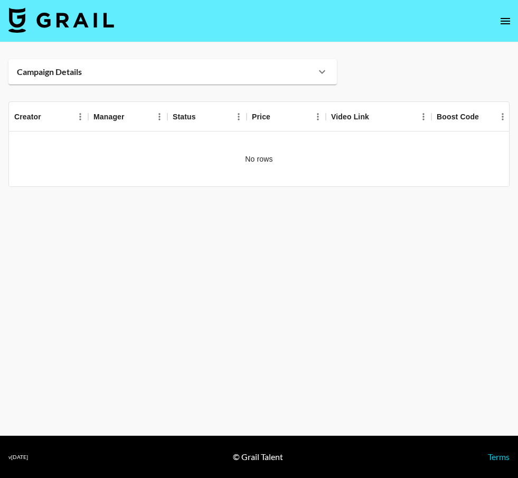
click at [322, 70] on icon at bounding box center [322, 71] width 13 height 13
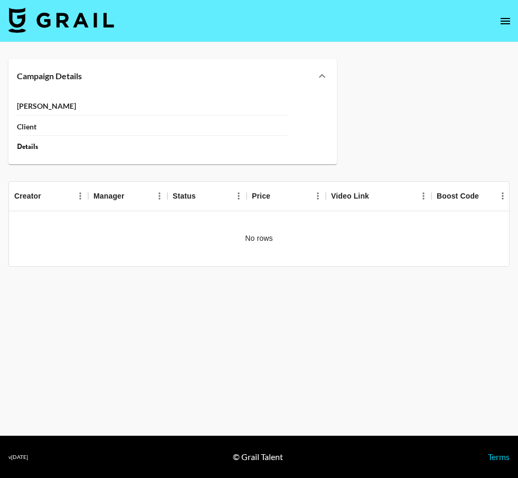
click at [321, 71] on icon at bounding box center [322, 76] width 13 height 13
